Goal: Navigation & Orientation: Go to known website

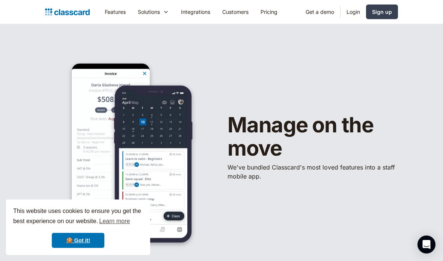
click at [355, 16] on link "Login" at bounding box center [354, 11] width 26 height 17
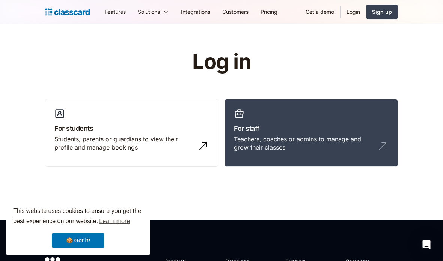
click at [386, 130] on h3 "For staff" at bounding box center [311, 129] width 155 height 10
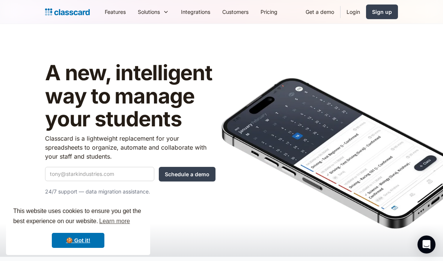
click at [405, 135] on img at bounding box center [344, 153] width 244 height 151
click at [351, 8] on link "Login" at bounding box center [354, 11] width 26 height 17
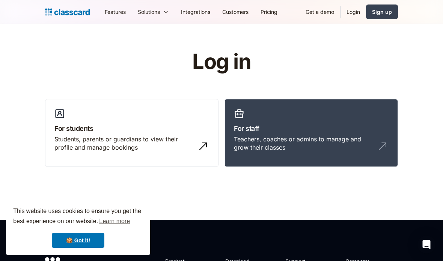
click at [378, 146] on img at bounding box center [383, 146] width 12 height 12
